Goal: Navigation & Orientation: Find specific page/section

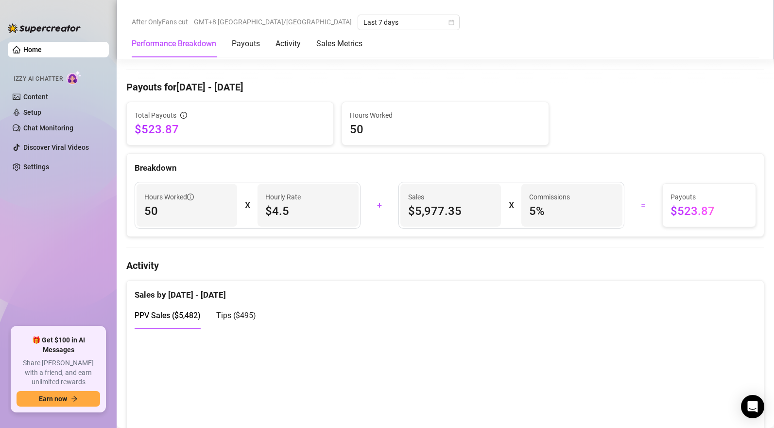
scroll to position [592, 0]
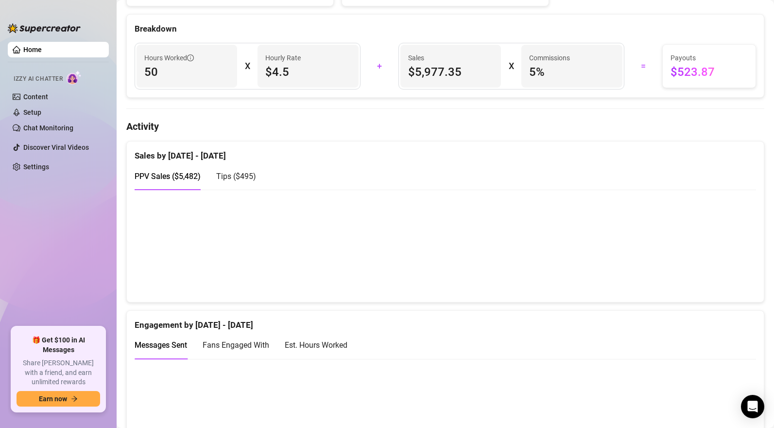
scroll to position [537, 0]
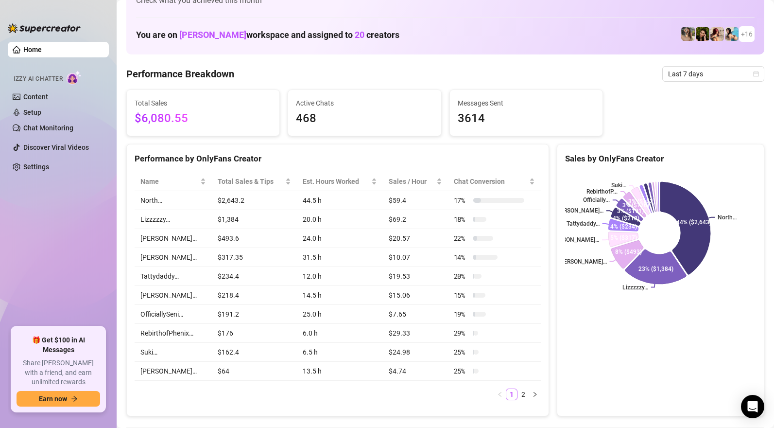
scroll to position [140, 0]
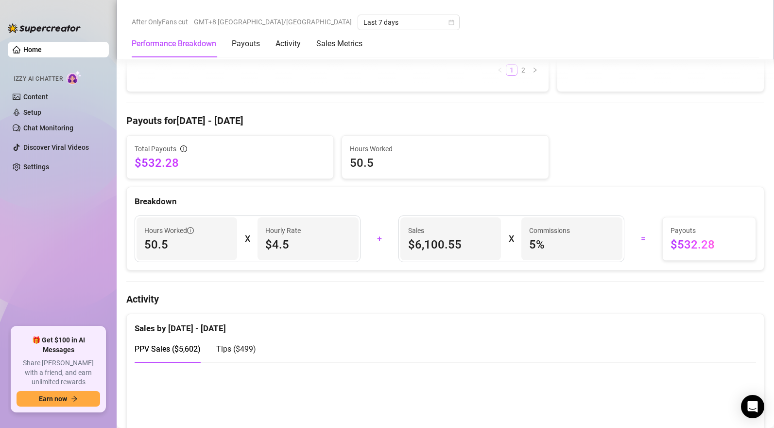
scroll to position [443, 0]
